Goal: Complete application form

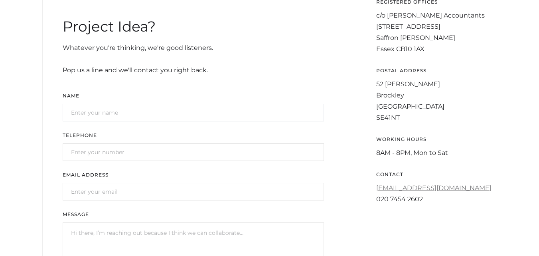
scroll to position [279, 0]
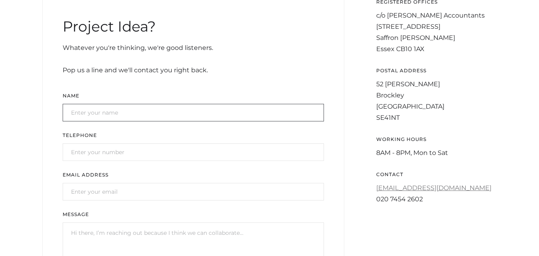
click at [115, 118] on input "Get In Touch Form" at bounding box center [193, 113] width 261 height 18
type input "[PERSON_NAME]"
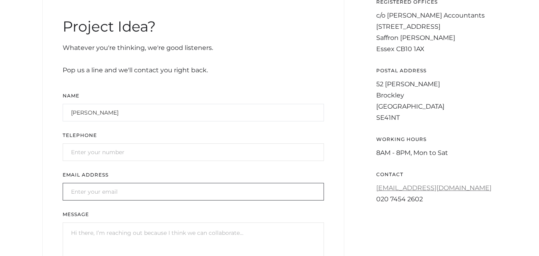
type input "[EMAIL_ADDRESS][DOMAIN_NAME]"
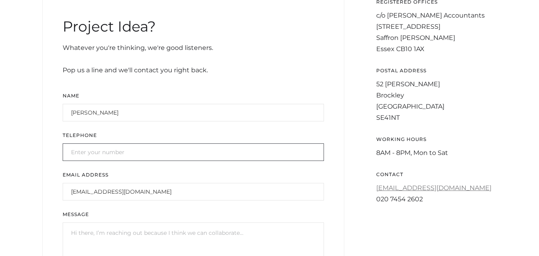
click at [142, 158] on input "Get In Touch Form" at bounding box center [193, 152] width 261 height 18
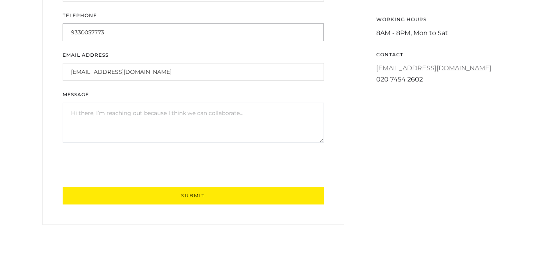
type input "9330057773"
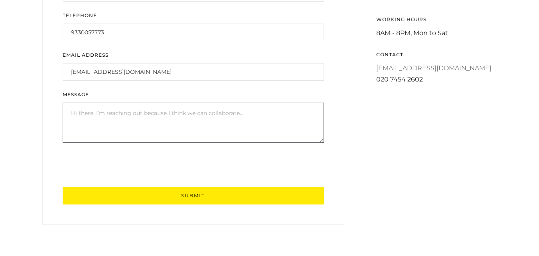
click at [97, 126] on textarea "Message" at bounding box center [193, 123] width 261 height 40
paste textarea "Hi, I hope you're doing well! I’m reaching out from [GEOGRAPHIC_DATA], where we…"
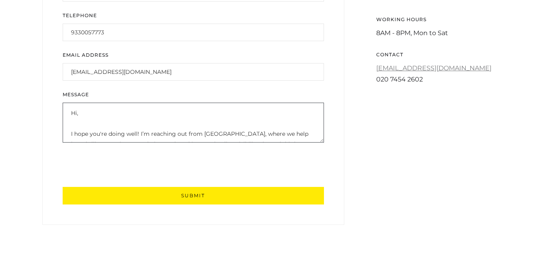
scroll to position [203, 0]
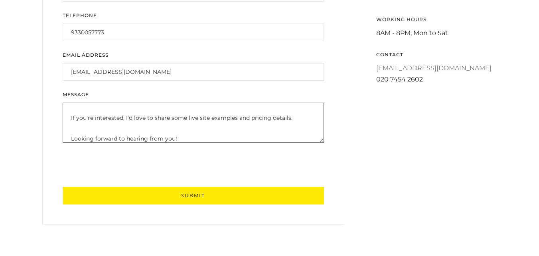
type textarea "Hi, I hope you're doing well! I’m reaching out from [GEOGRAPHIC_DATA], where we…"
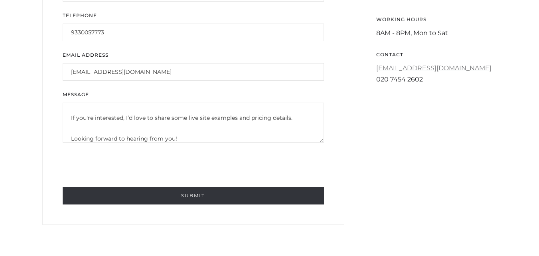
click at [216, 200] on input "Submit" at bounding box center [193, 196] width 261 height 18
type input "Please wait..."
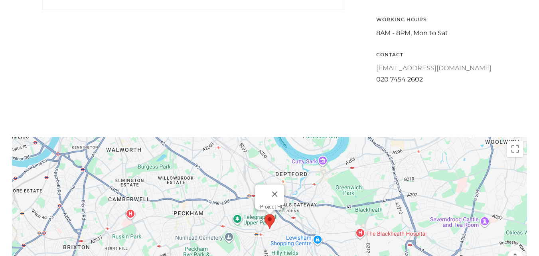
scroll to position [167, 0]
